Goal: Information Seeking & Learning: Compare options

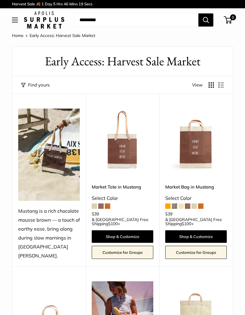
scroll to position [0, 0]
click at [96, 204] on span at bounding box center [94, 206] width 5 height 5
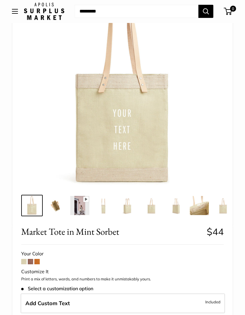
scroll to position [59, 0]
click at [30, 262] on span at bounding box center [30, 261] width 5 height 5
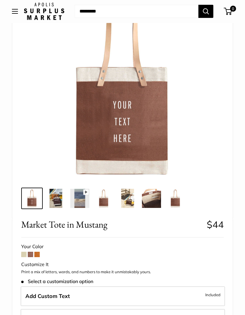
scroll to position [66, 0]
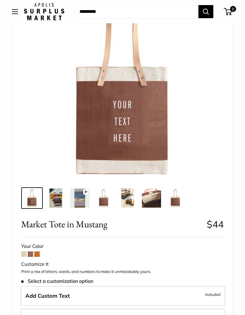
click at [39, 254] on span at bounding box center [36, 254] width 5 height 5
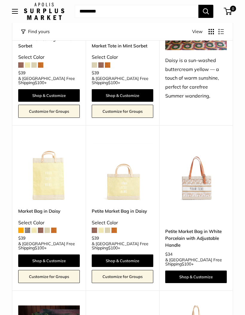
scroll to position [486, 0]
click at [198, 228] on link "Petite Market Bag in White Porcelain with Adjustable Handle" at bounding box center [196, 238] width 62 height 21
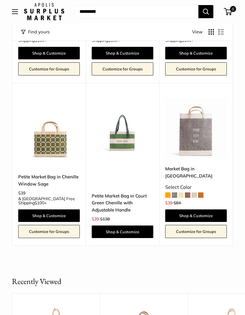
scroll to position [1190, 0]
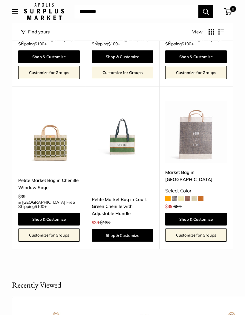
click at [125, 196] on link "Petite Market Bag in Court Green Chenille with Adjustable Handle" at bounding box center [123, 206] width 62 height 21
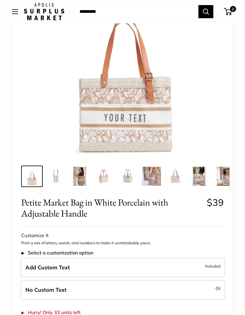
scroll to position [85, 0]
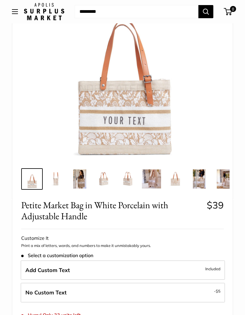
click at [171, 123] on img at bounding box center [123, 64] width 194 height 194
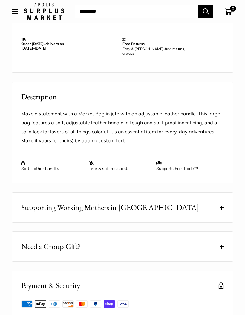
scroll to position [437, 0]
click at [177, 205] on button "Supporting Working Mothers in [GEOGRAPHIC_DATA]" at bounding box center [122, 208] width 220 height 30
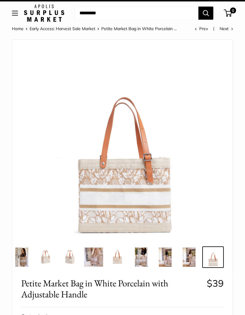
scroll to position [0, 0]
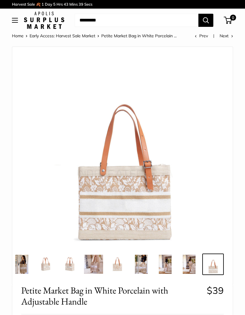
scroll to position [109, 0]
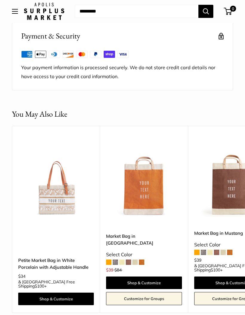
scroll to position [688, 0]
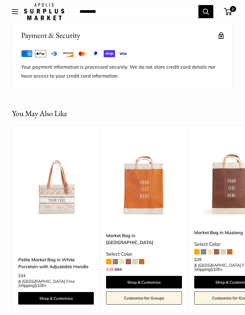
click at [66, 200] on img at bounding box center [56, 179] width 76 height 76
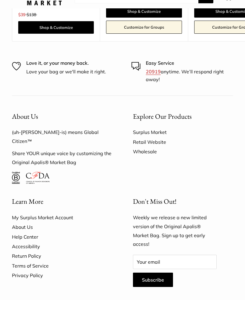
scroll to position [1191, 0]
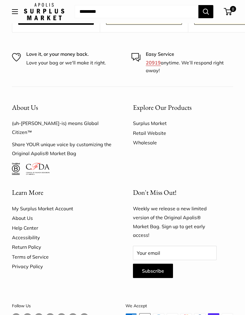
click at [160, 119] on link "Surplus Market" at bounding box center [183, 124] width 100 height 10
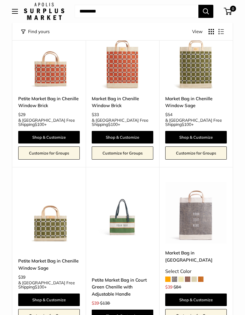
scroll to position [1109, 0]
click at [16, 14] on button "Open menu" at bounding box center [15, 11] width 6 height 5
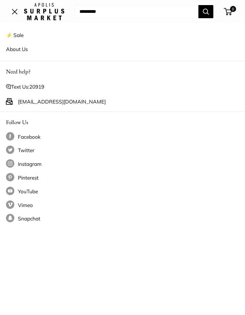
click at [20, 34] on link "⚡️ Sale" at bounding box center [122, 35] width 233 height 14
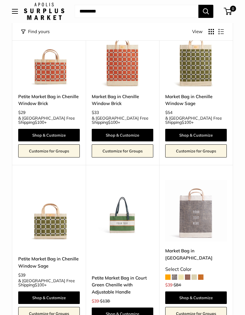
scroll to position [1112, 0]
click at [16, 14] on button "Open menu" at bounding box center [15, 11] width 6 height 5
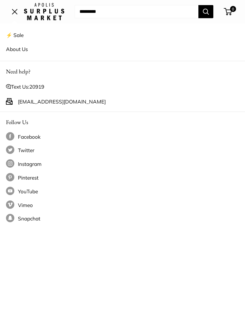
click at [15, 13] on span "Open menu" at bounding box center [15, 12] width 6 height 6
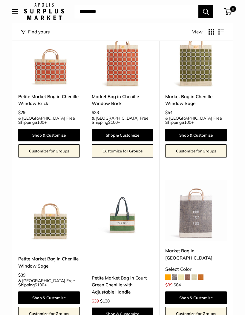
click at [43, 15] on img at bounding box center [44, 11] width 40 height 17
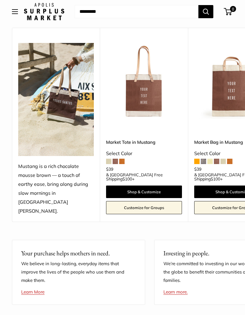
click at [102, 13] on input "Search..." at bounding box center [137, 11] width 124 height 13
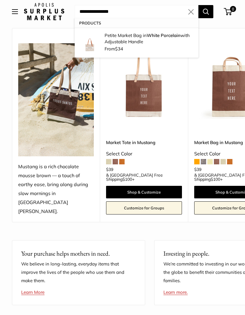
type input "**********"
click at [3, 88] on div "**********" at bounding box center [122, 125] width 245 height 194
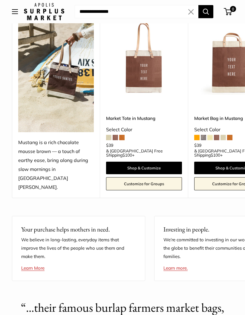
scroll to position [174, 0]
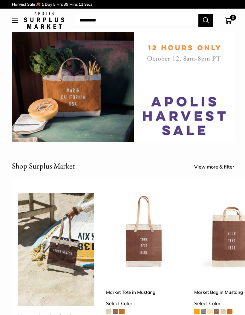
scroll to position [174, 0]
